Goal: Navigation & Orientation: Go to known website

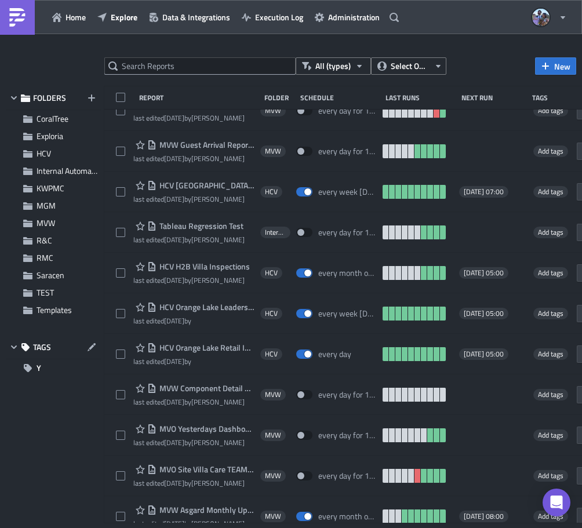
scroll to position [1, 0]
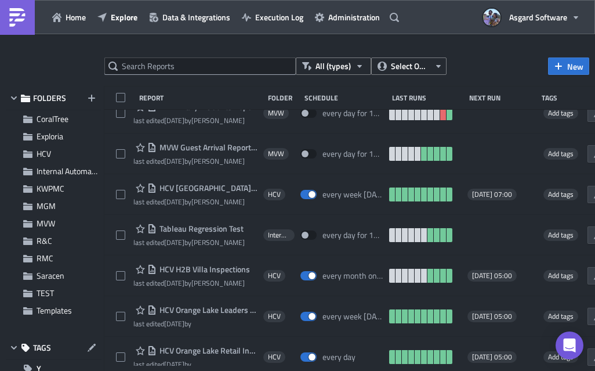
scroll to position [634, 0]
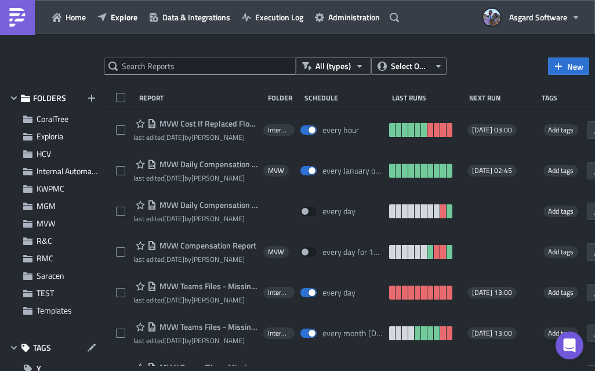
scroll to position [887, 0]
